Goal: Task Accomplishment & Management: Complete application form

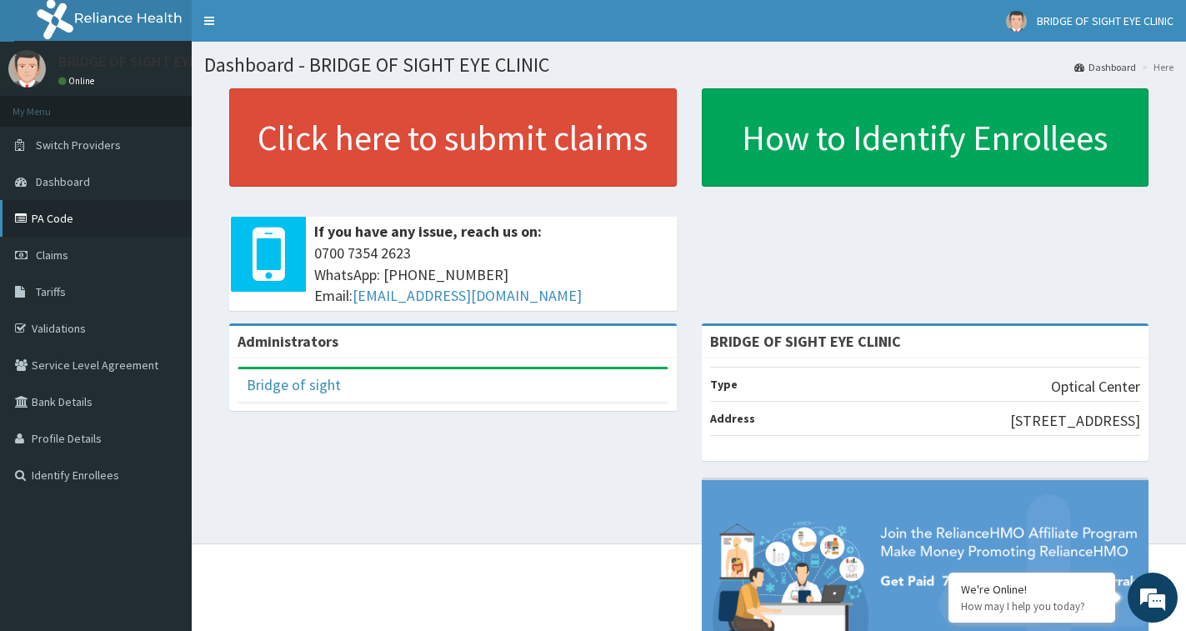
click at [73, 219] on link "PA Code" at bounding box center [96, 218] width 192 height 37
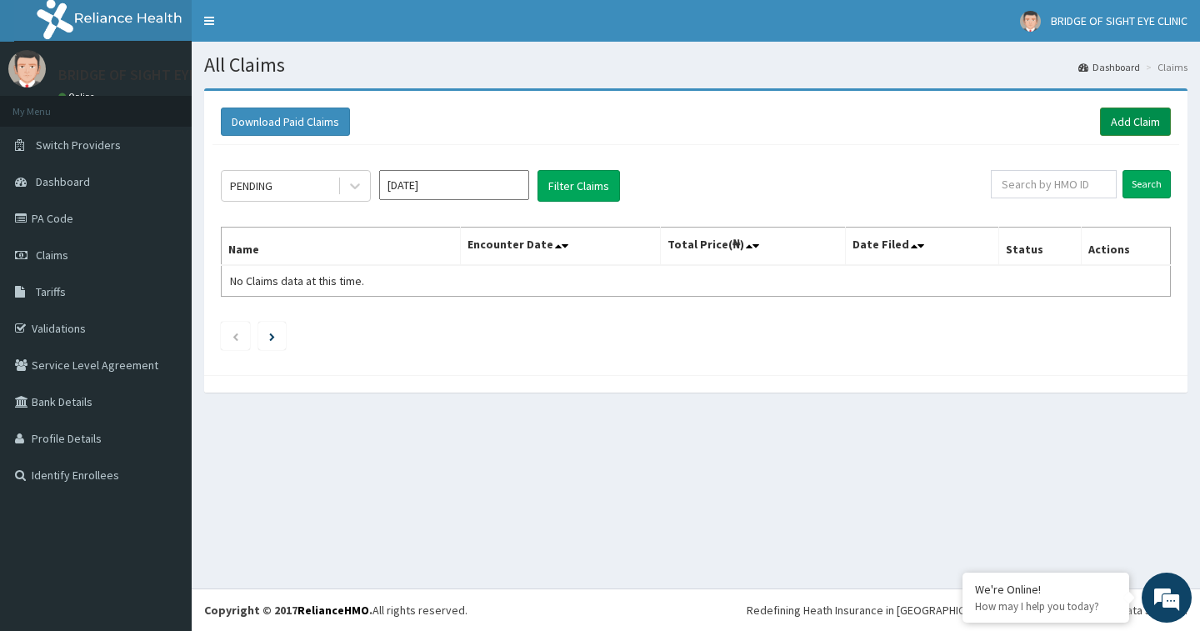
click at [1129, 125] on link "Add Claim" at bounding box center [1135, 122] width 71 height 28
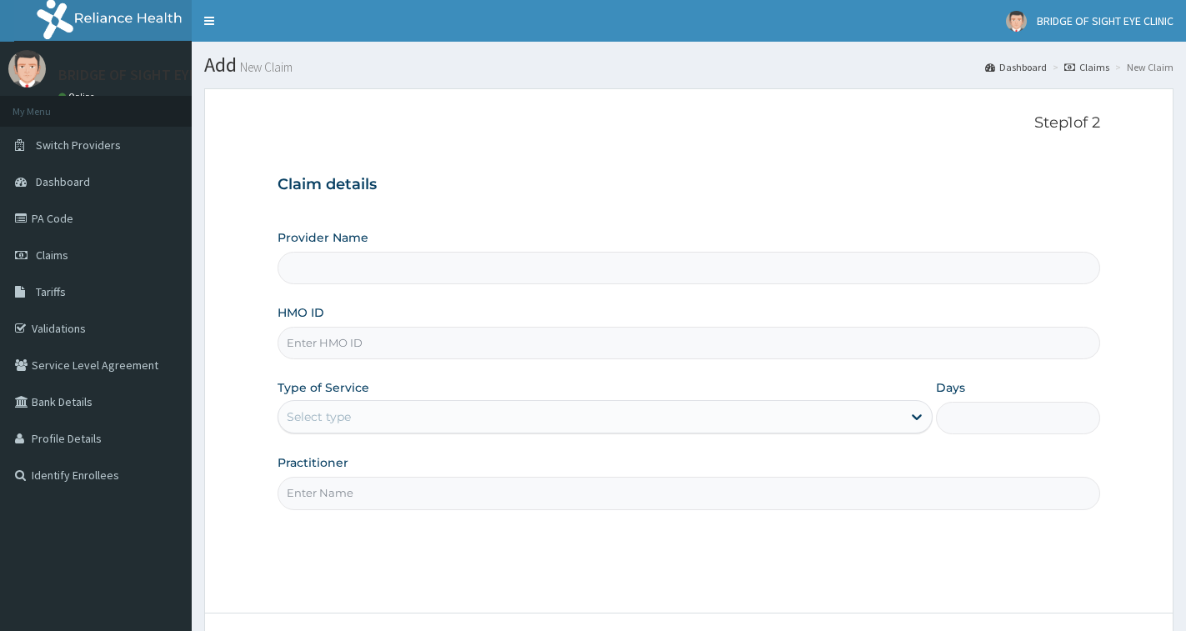
type input "BRIDGE OF SIGHT EYE CLINIC"
click at [491, 333] on input "HMO ID" at bounding box center [689, 343] width 823 height 33
paste input "NTL/10042/A"
type input "NTL/10042/A"
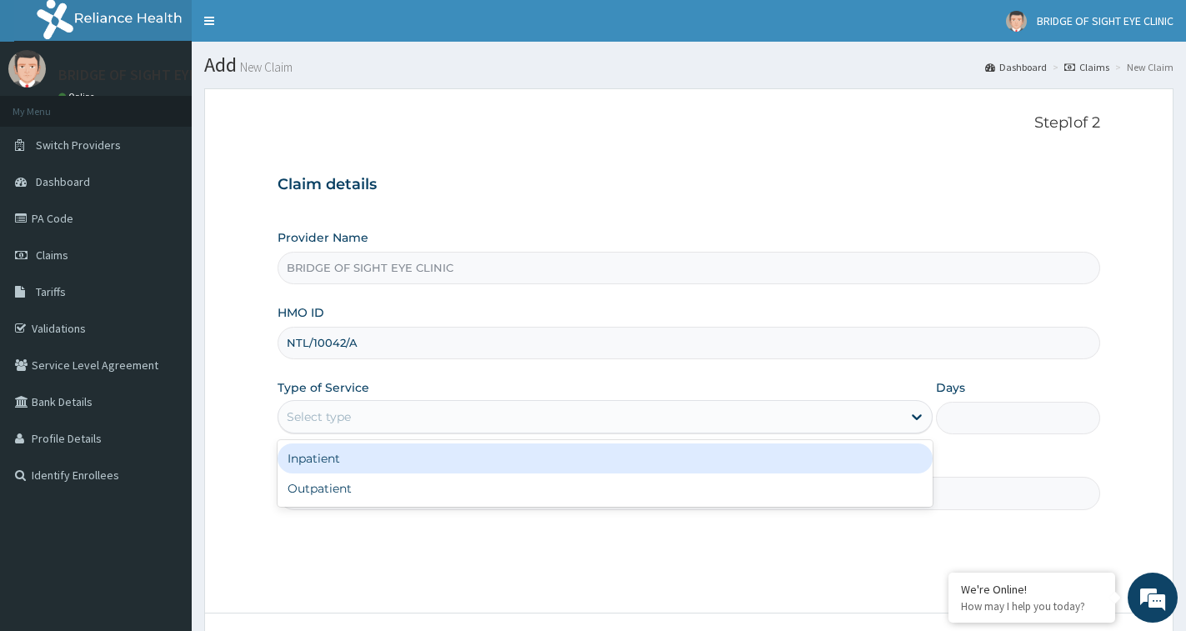
click at [347, 415] on div "Select type" at bounding box center [319, 416] width 64 height 17
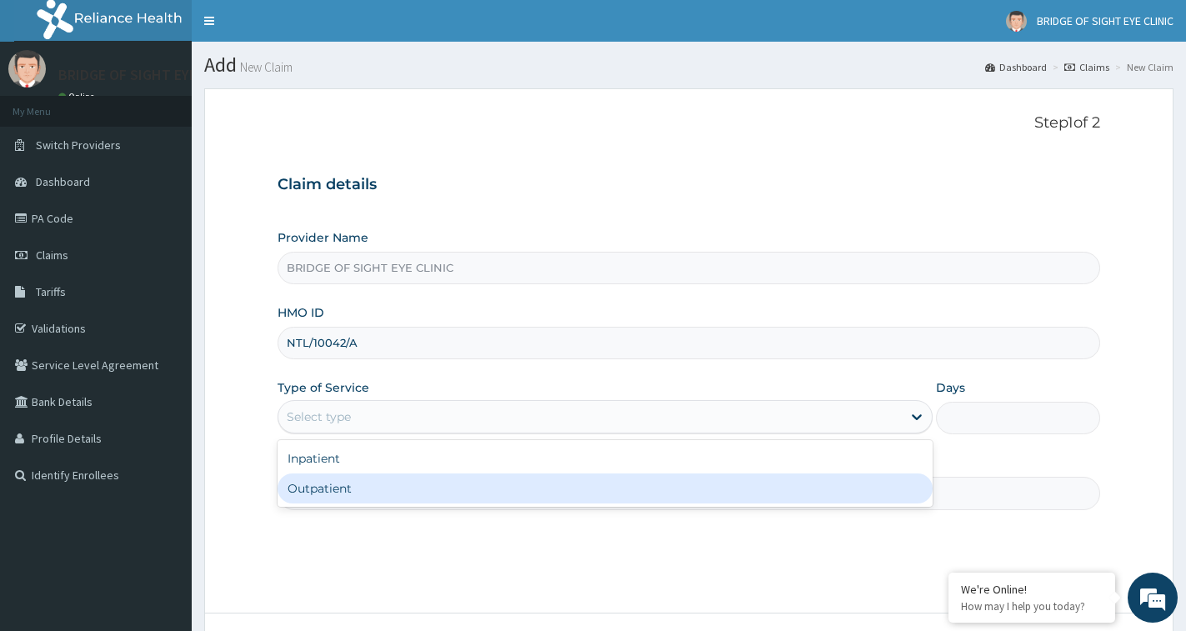
click at [347, 494] on div "Outpatient" at bounding box center [605, 488] width 655 height 30
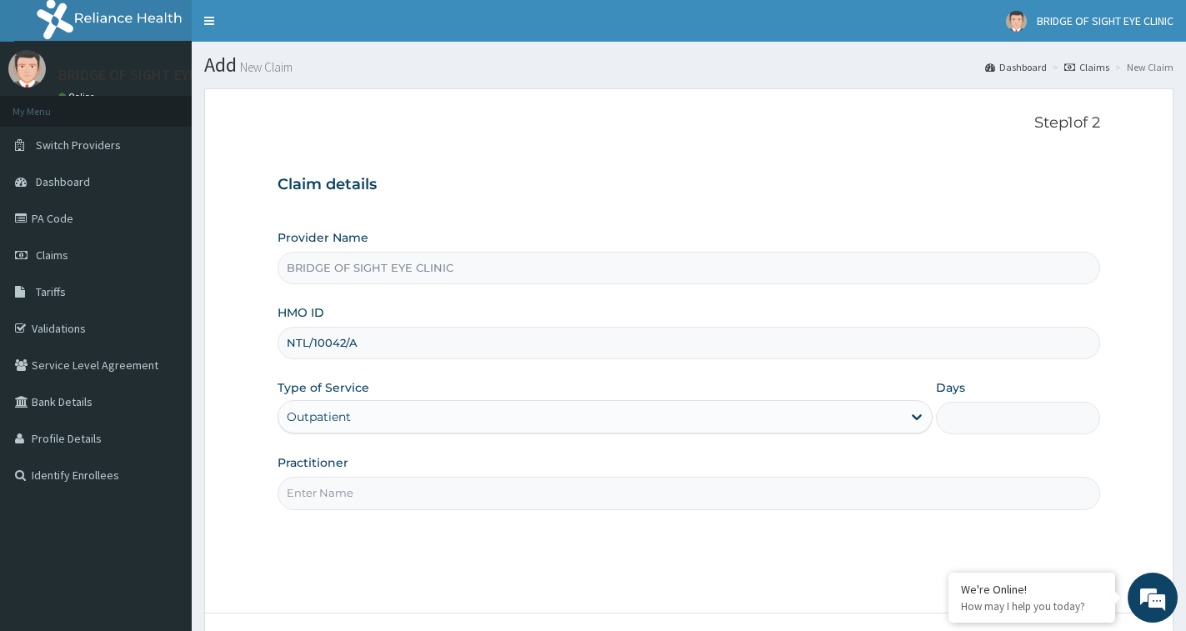
type input "1"
click at [348, 496] on input "Practitioner" at bounding box center [689, 493] width 823 height 33
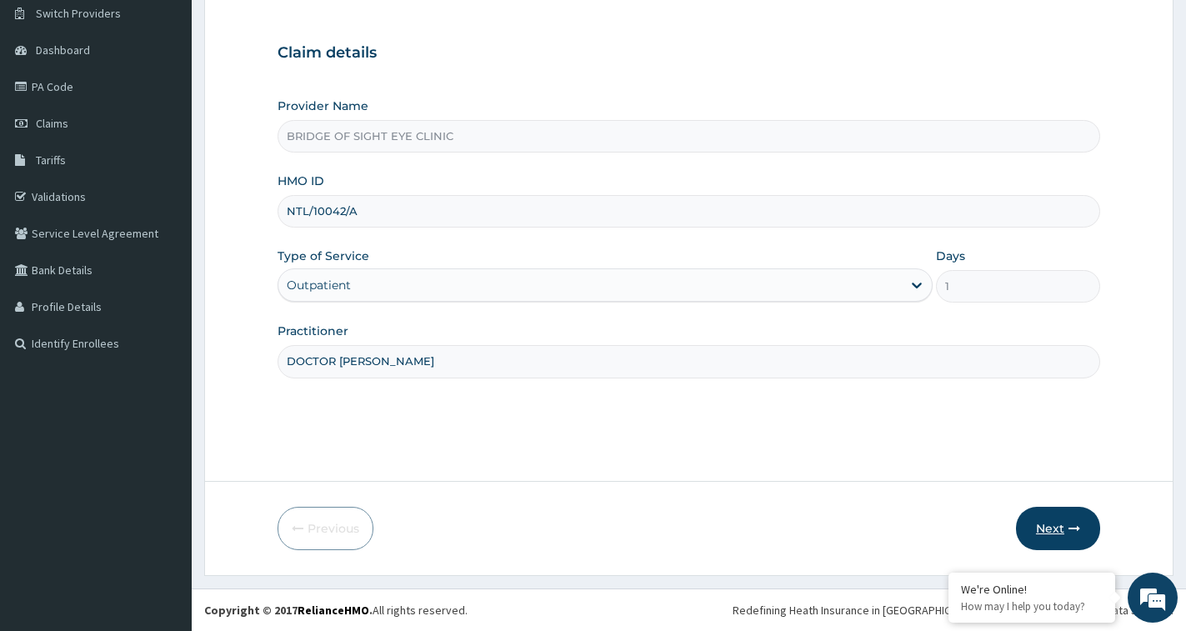
type input "DOCTOR [PERSON_NAME]"
click at [1064, 533] on button "Next" at bounding box center [1058, 528] width 84 height 43
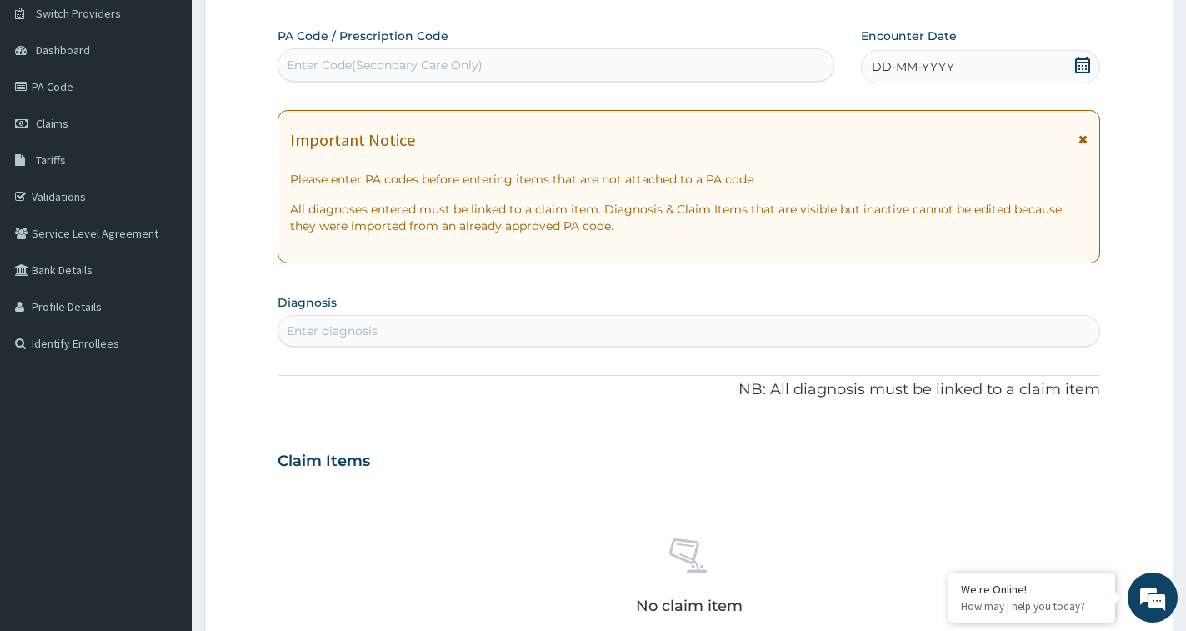
click at [448, 64] on div "Enter Code(Secondary Care Only)" at bounding box center [385, 65] width 196 height 17
paste input "PA/360F48"
type input "PA/360F48"
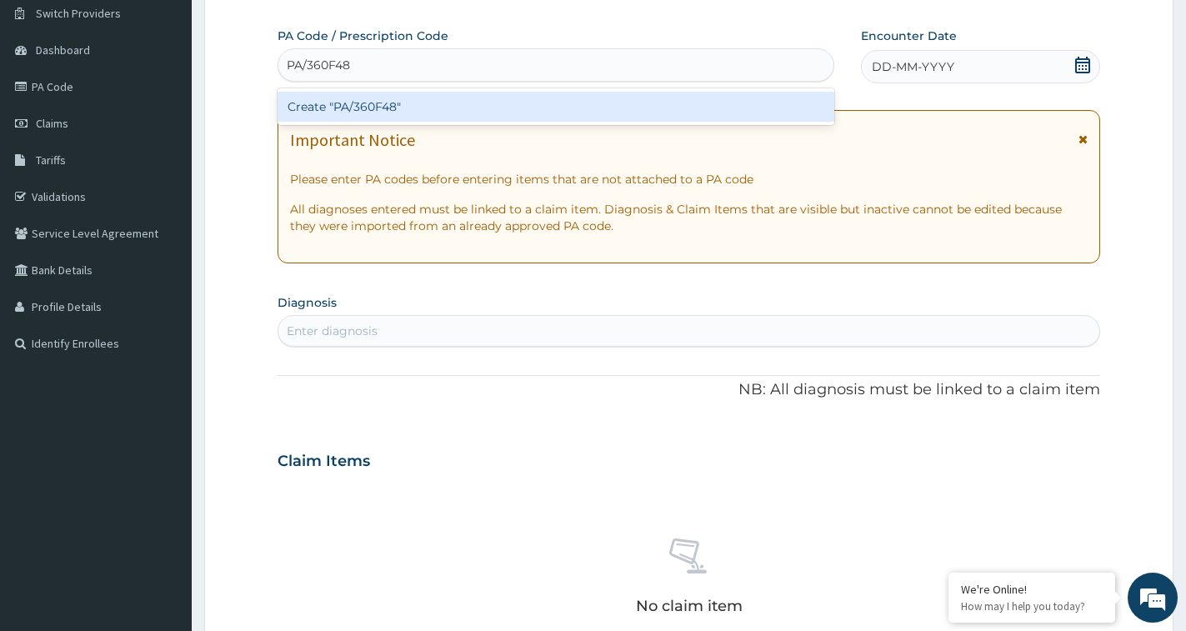
click at [521, 112] on div "Create "PA/360F48"" at bounding box center [556, 107] width 557 height 30
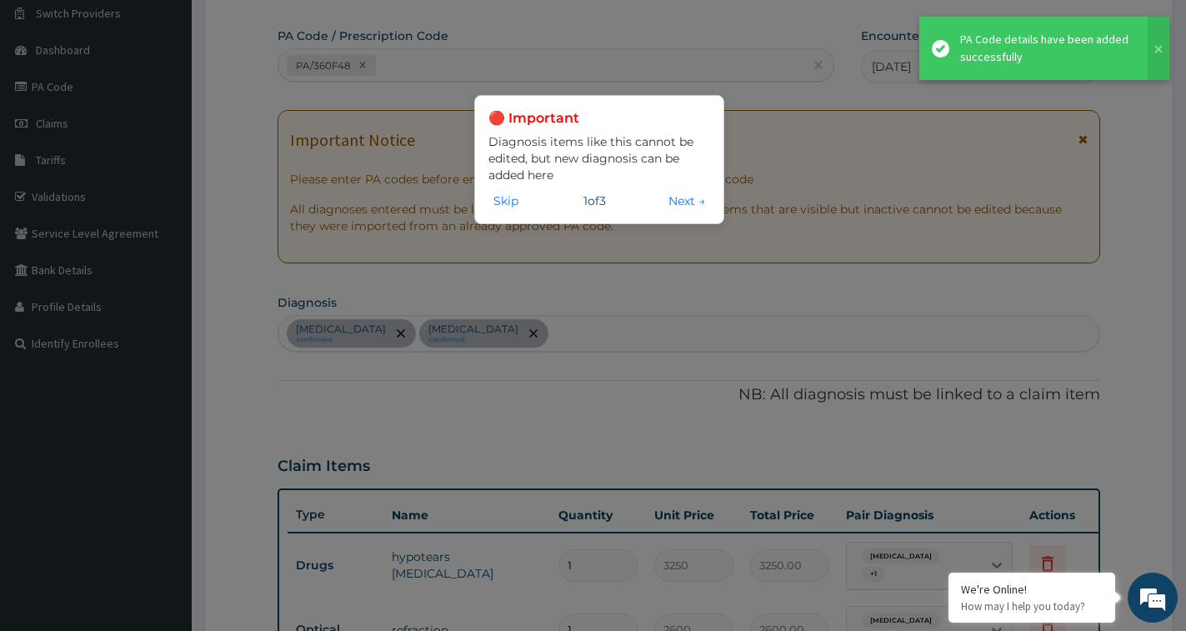
scroll to position [838, 0]
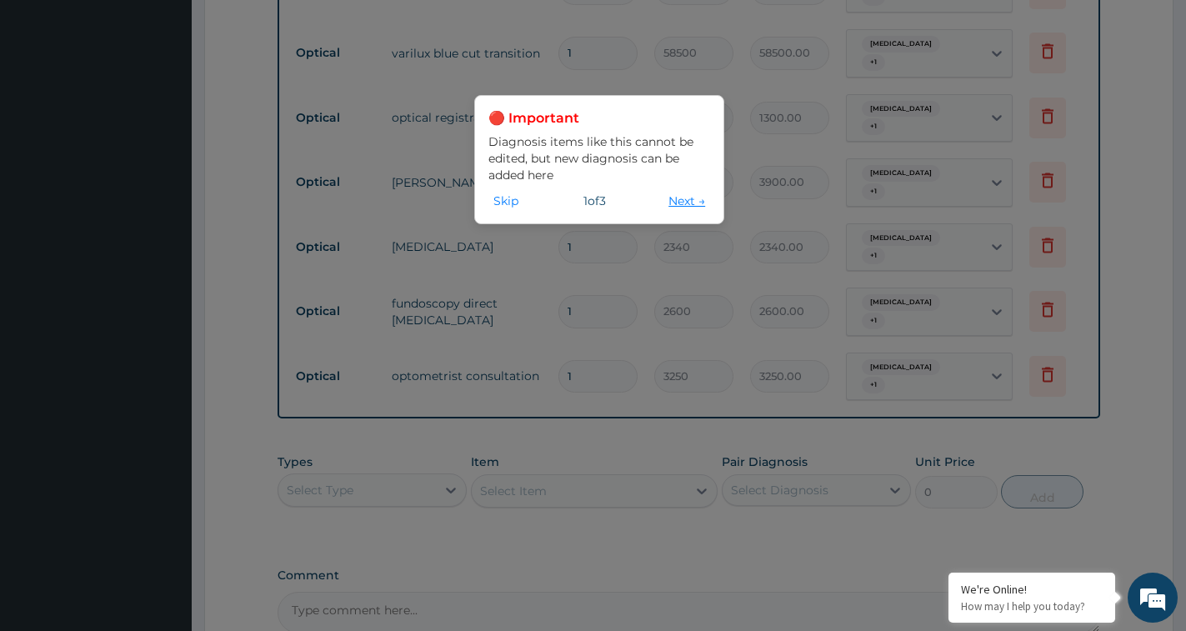
click at [688, 198] on button "Next →" at bounding box center [686, 201] width 47 height 18
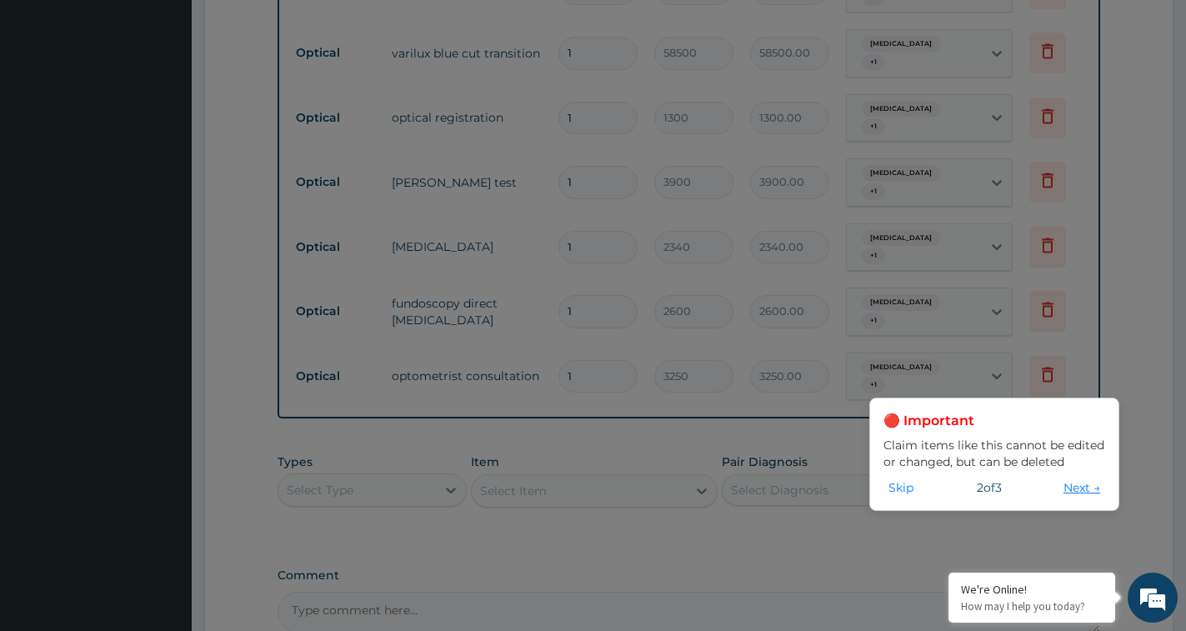
click at [1066, 483] on button "Next →" at bounding box center [1082, 487] width 47 height 18
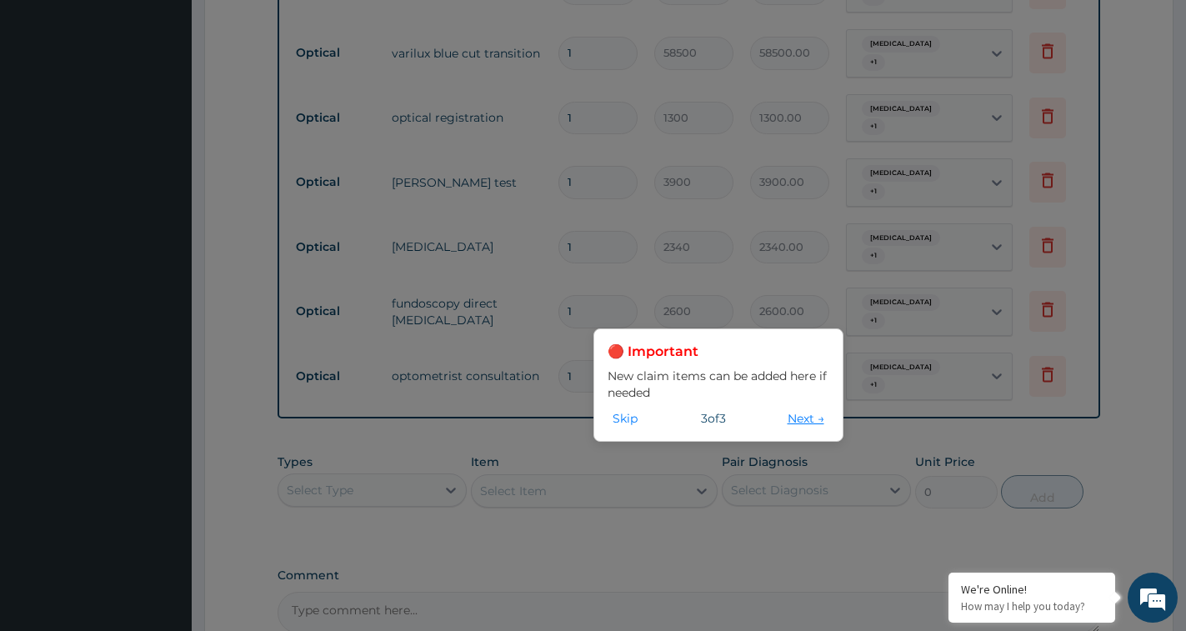
click at [794, 418] on button "Next →" at bounding box center [806, 418] width 47 height 18
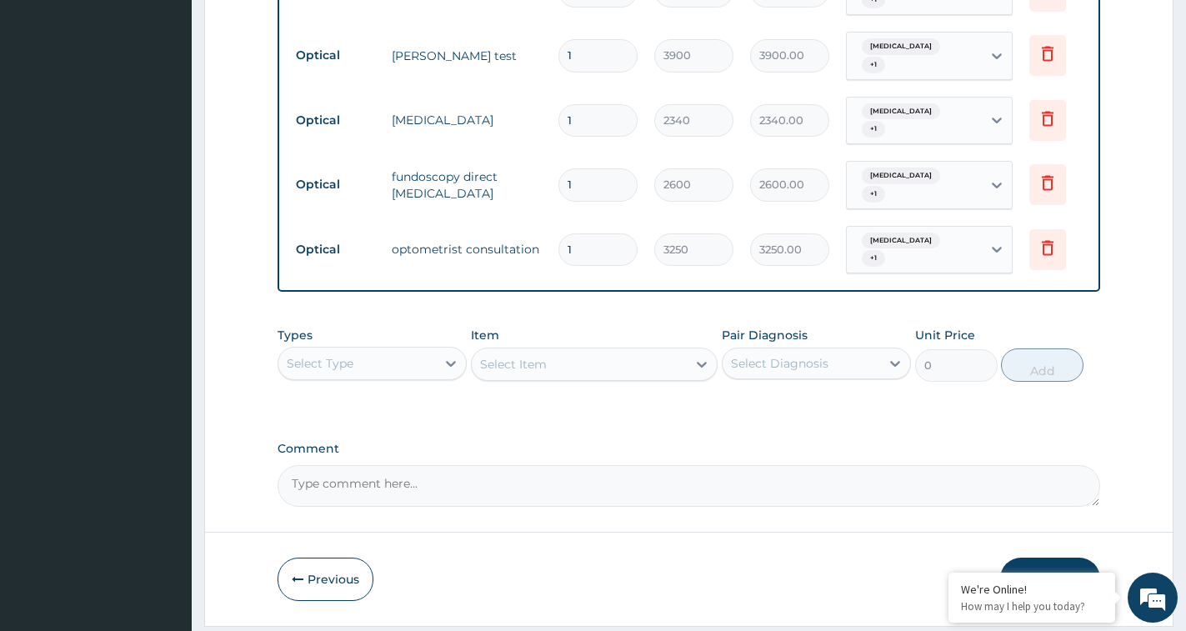
scroll to position [966, 0]
click at [428, 463] on textarea "Comment" at bounding box center [689, 484] width 823 height 42
type textarea "LENS AND FRAME APPROVED #30,000"
click at [1035, 556] on button "Submit" at bounding box center [1050, 577] width 100 height 43
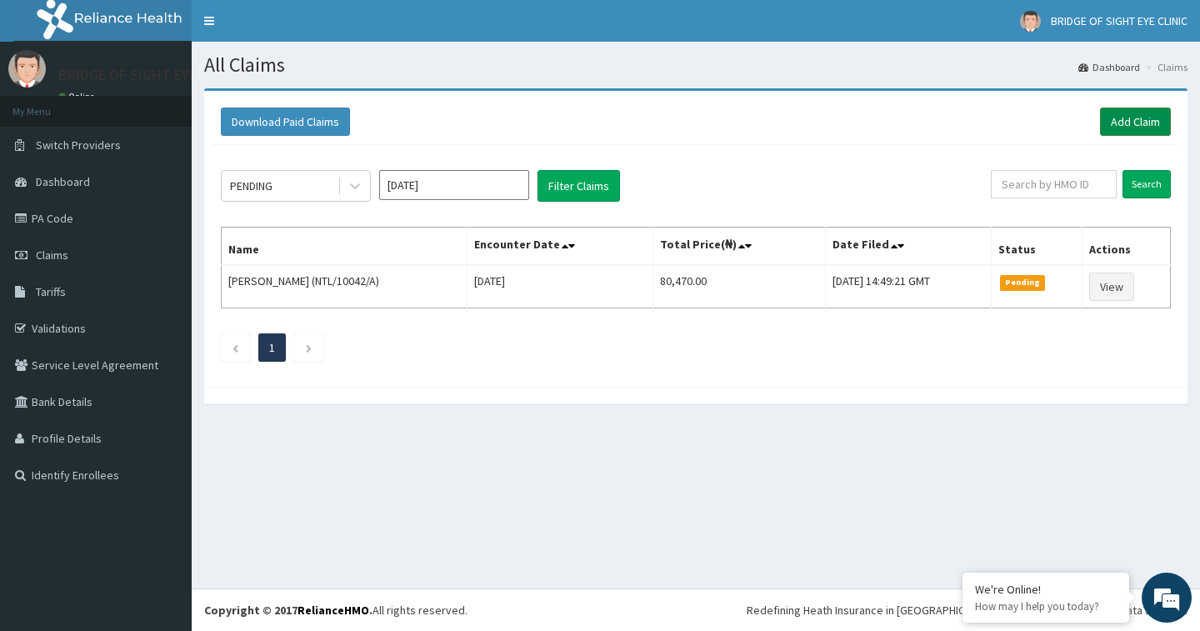
click at [1121, 117] on link "Add Claim" at bounding box center [1135, 122] width 71 height 28
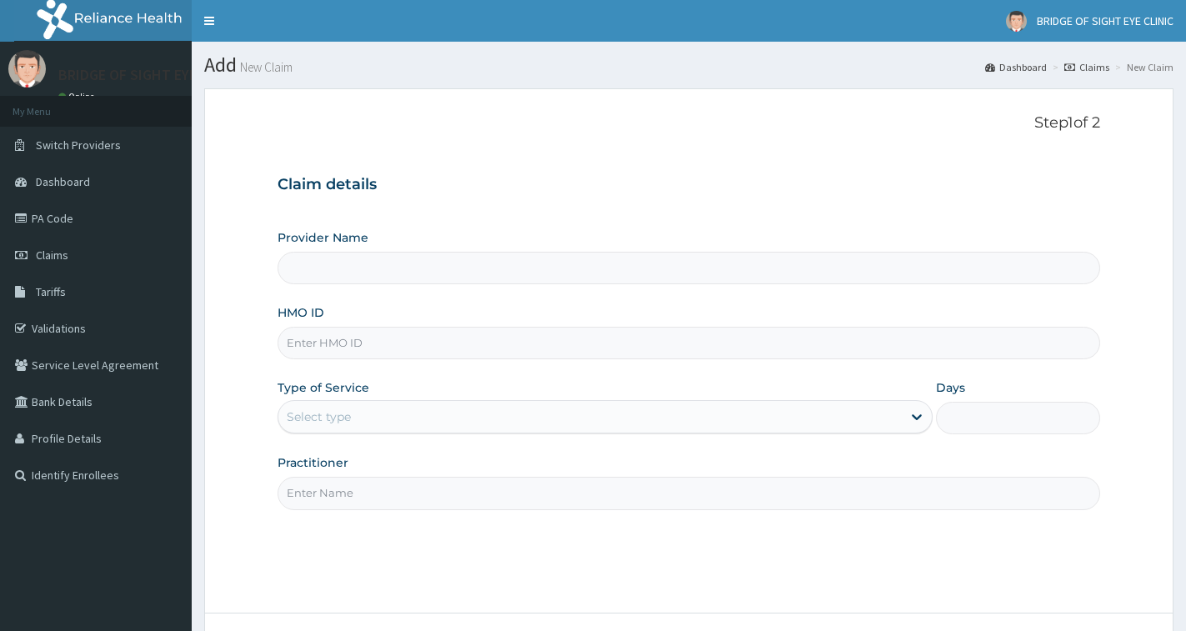
type input "BRIDGE OF SIGHT EYE CLINIC"
click at [366, 342] on input "HMO ID" at bounding box center [689, 343] width 823 height 33
paste input "NTL/10025/A"
type input "NTL/10025/A"
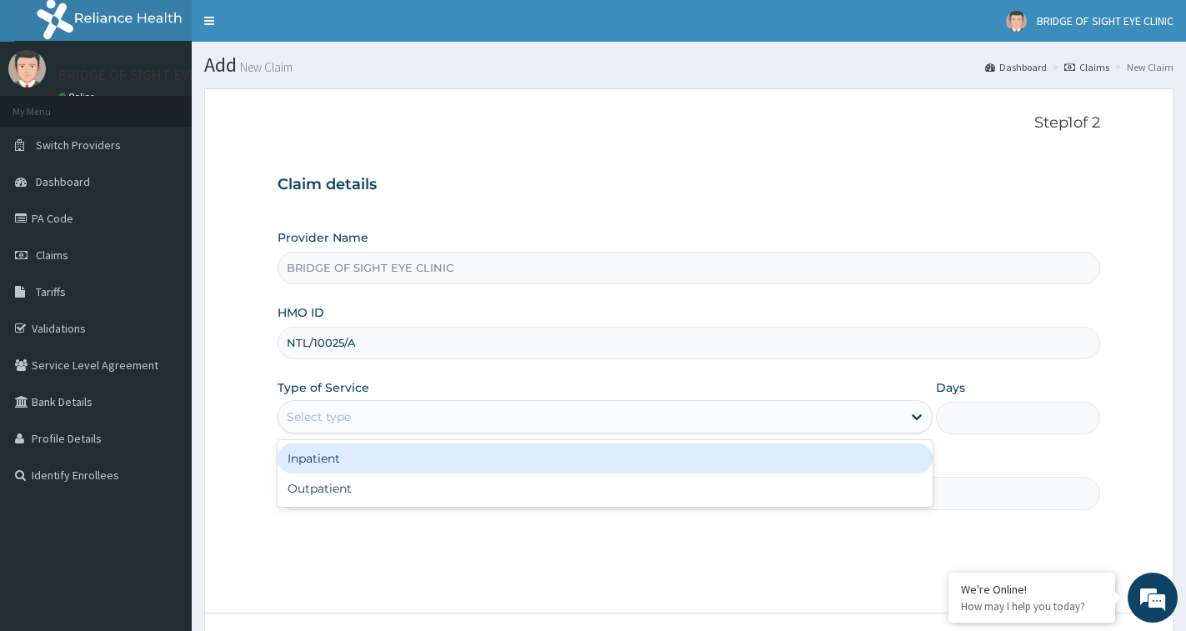
click at [338, 421] on div "Select type" at bounding box center [319, 416] width 64 height 17
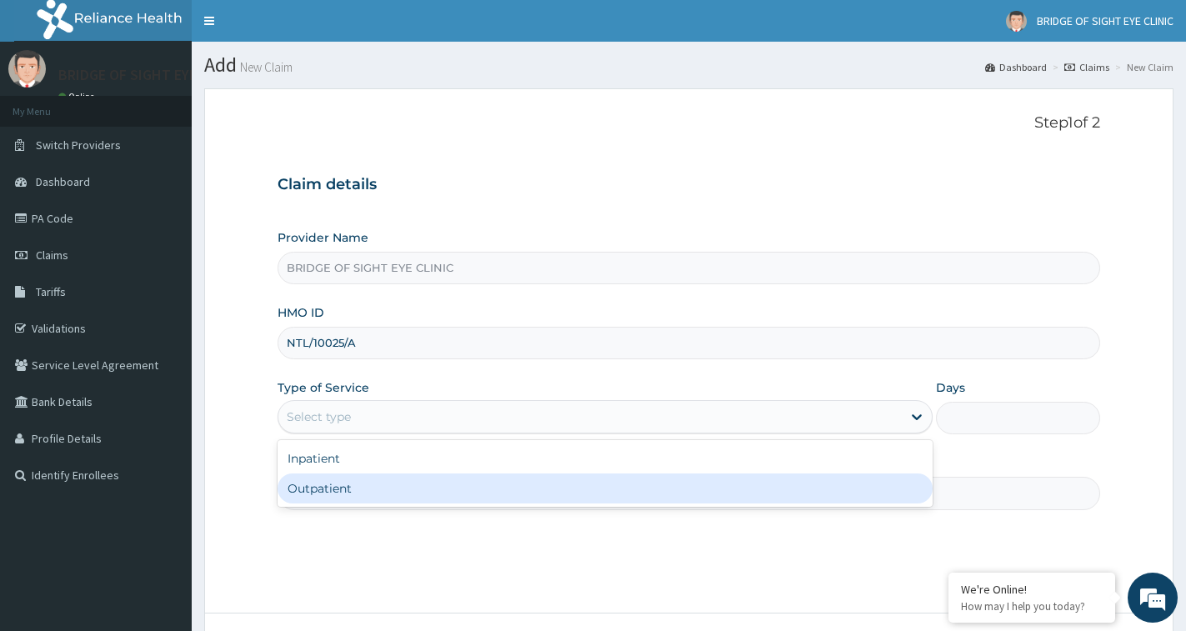
click at [323, 498] on div "Outpatient" at bounding box center [605, 488] width 655 height 30
type input "1"
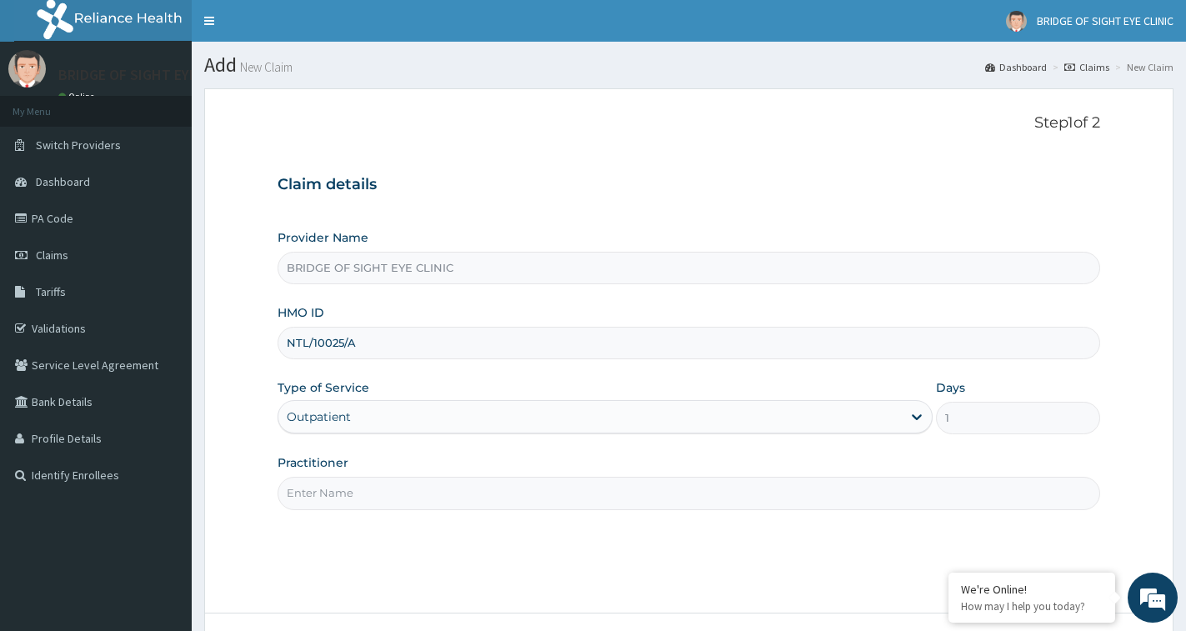
click at [319, 498] on input "Practitioner" at bounding box center [689, 493] width 823 height 33
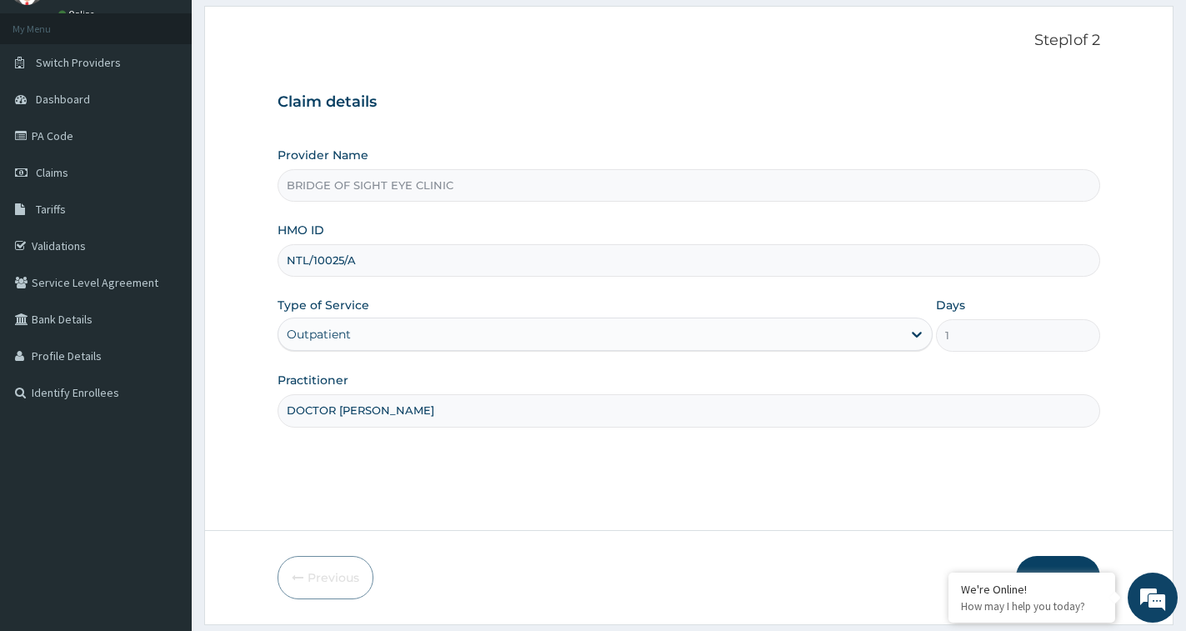
scroll to position [132, 0]
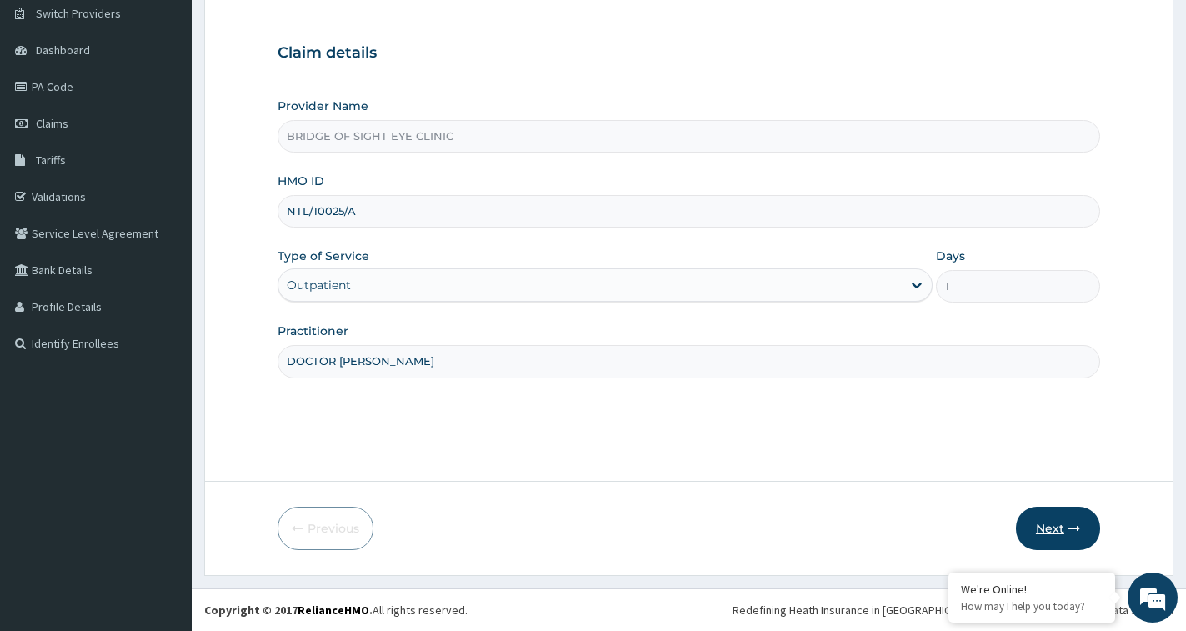
type input "DOCTOR [PERSON_NAME]"
click at [1066, 535] on button "Next" at bounding box center [1058, 528] width 84 height 43
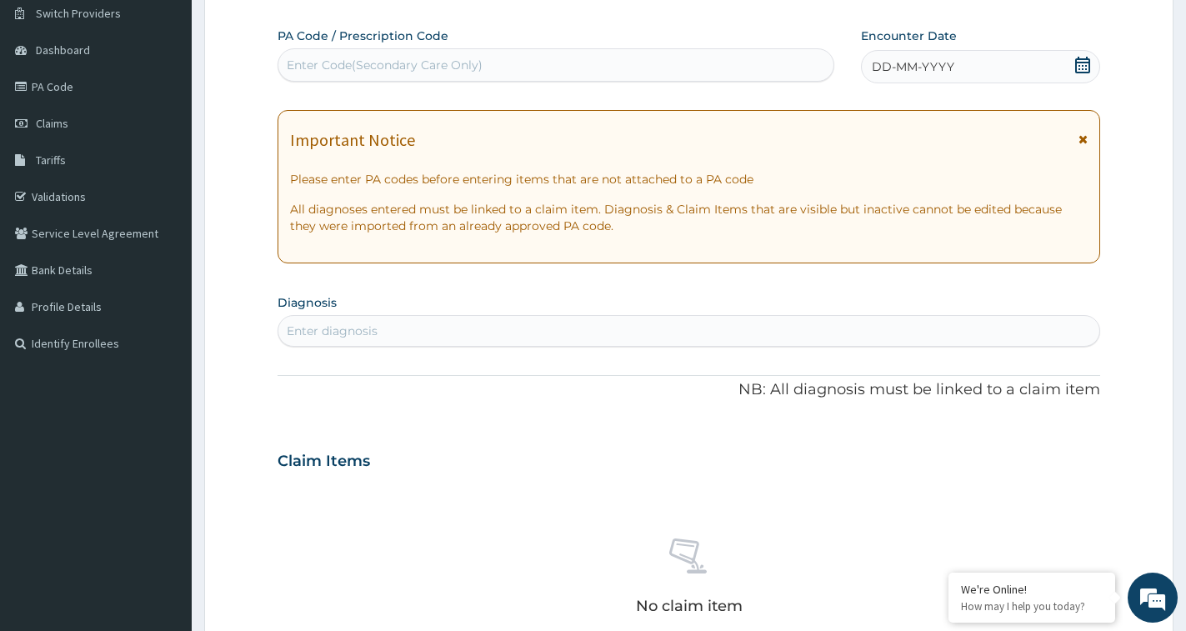
scroll to position [0, 0]
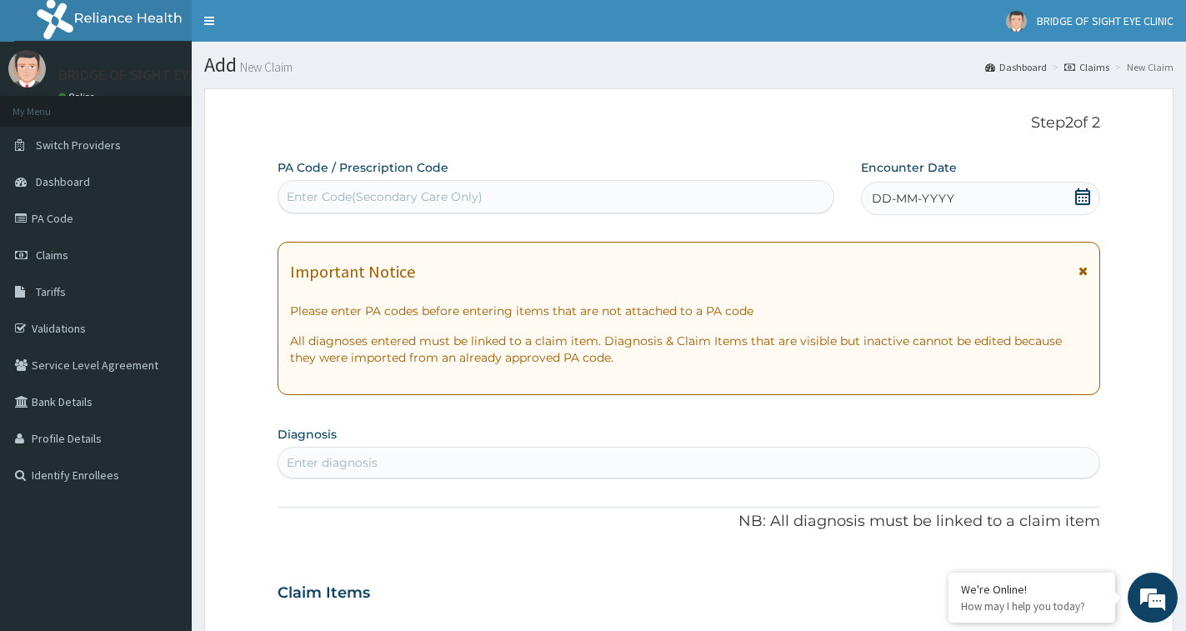
click at [518, 191] on div "Enter Code(Secondary Care Only)" at bounding box center [555, 196] width 555 height 27
paste input "PA/C5ADC5"
type input "PA/C5ADC5"
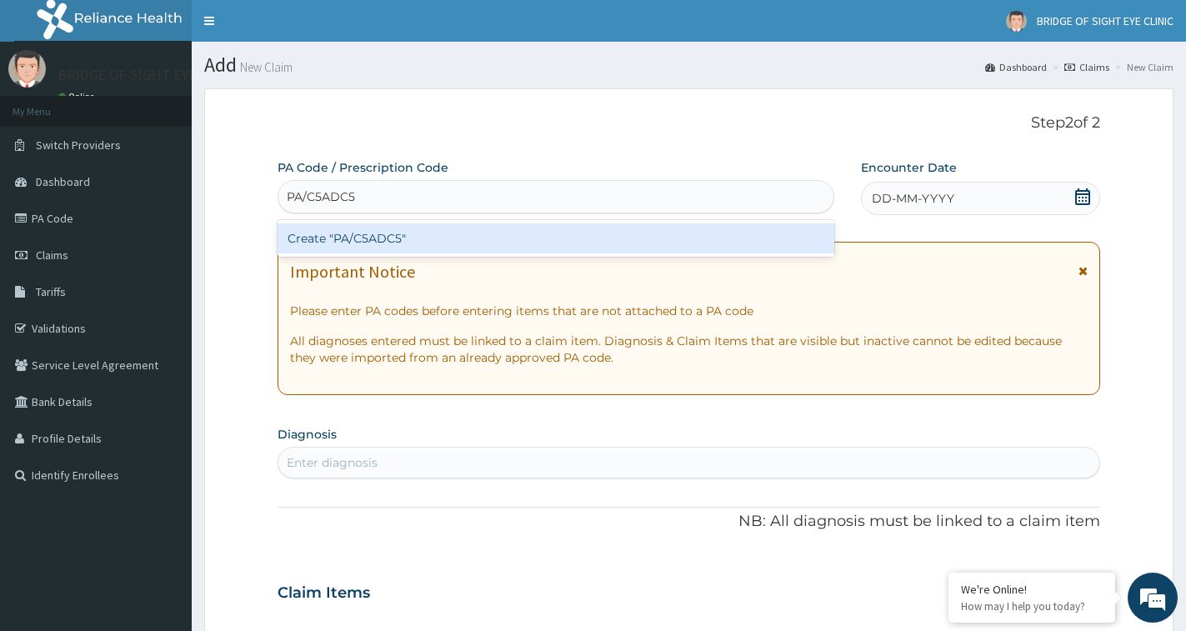
click at [510, 223] on div "Create "PA/C5ADC5"" at bounding box center [556, 238] width 557 height 37
click at [510, 226] on div "Create "PA/C5ADC5"" at bounding box center [556, 238] width 557 height 30
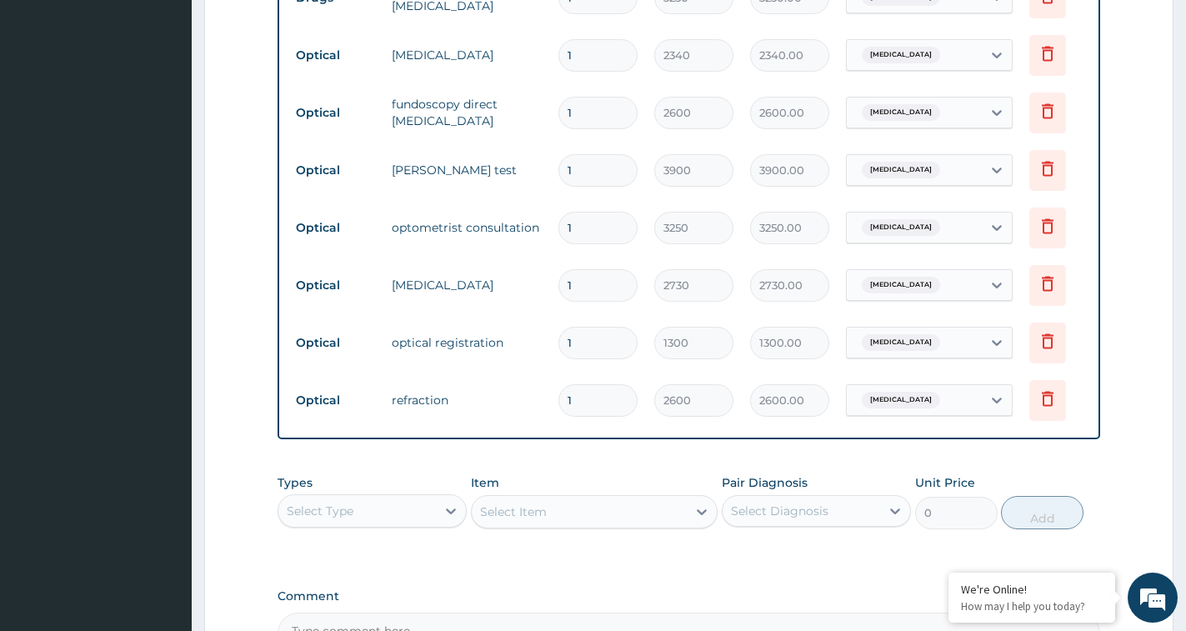
scroll to position [864, 0]
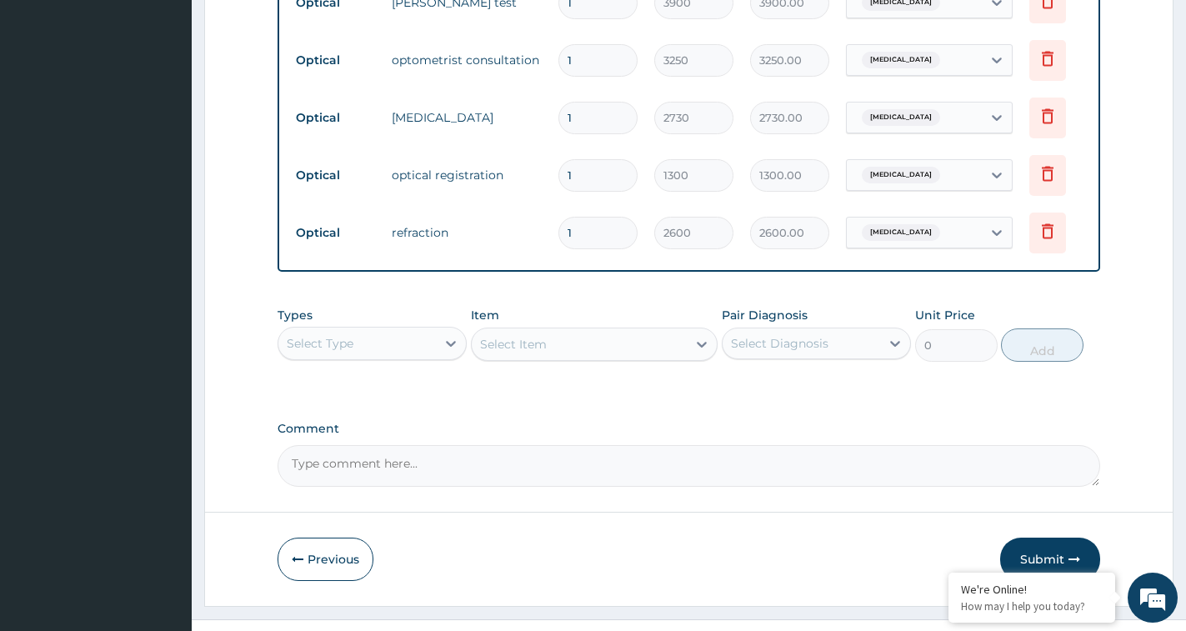
click at [558, 487] on textarea "Comment" at bounding box center [689, 466] width 823 height 42
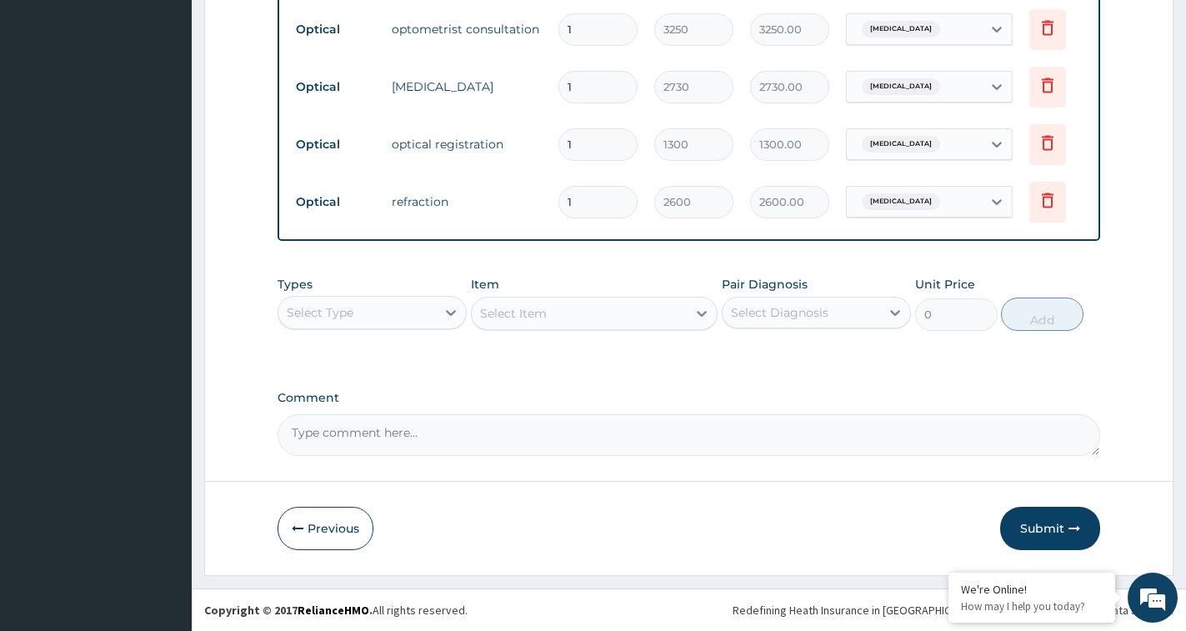
scroll to position [909, 0]
click at [1052, 529] on button "Submit" at bounding box center [1050, 528] width 100 height 43
